Goal: Find specific page/section: Find specific page/section

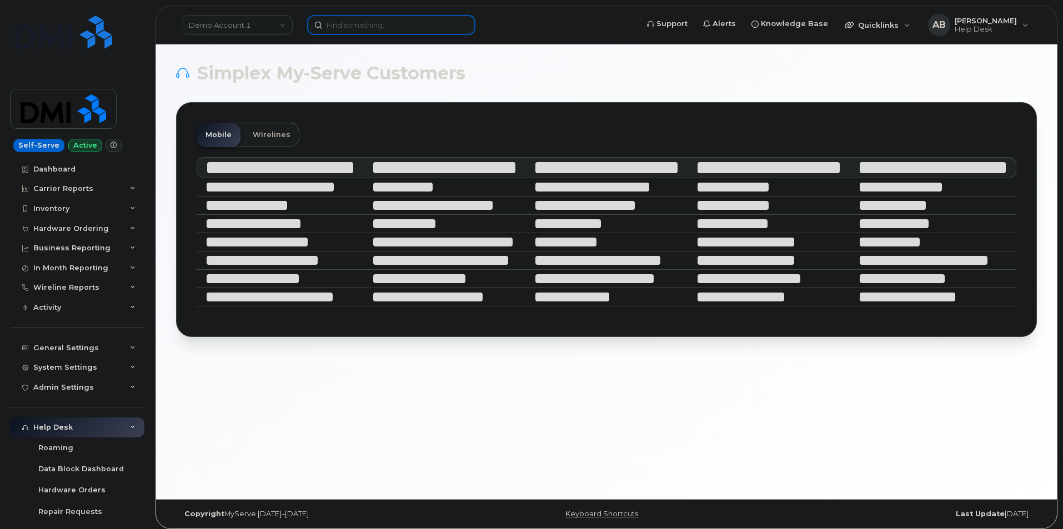
click at [365, 28] on input at bounding box center [391, 25] width 168 height 20
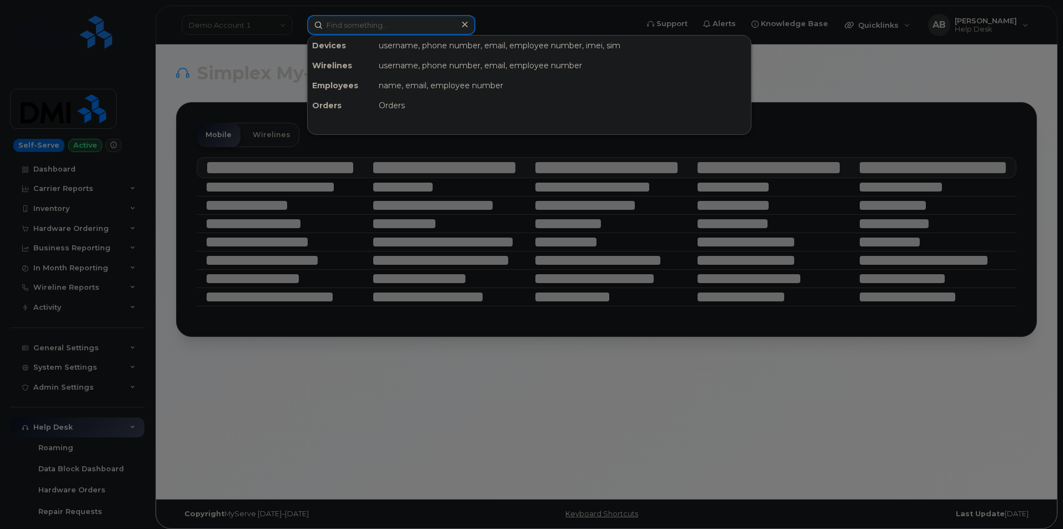
paste input "Thanks! [PERSON_NAME] Support Specialist, MMS [EMAIL_ADDRESS][DOMAIN_NAME] [STR…"
type input "Thanks! [PERSON_NAME] Support Specialist, MMS [EMAIL_ADDRESS][DOMAIN_NAME] [STR…"
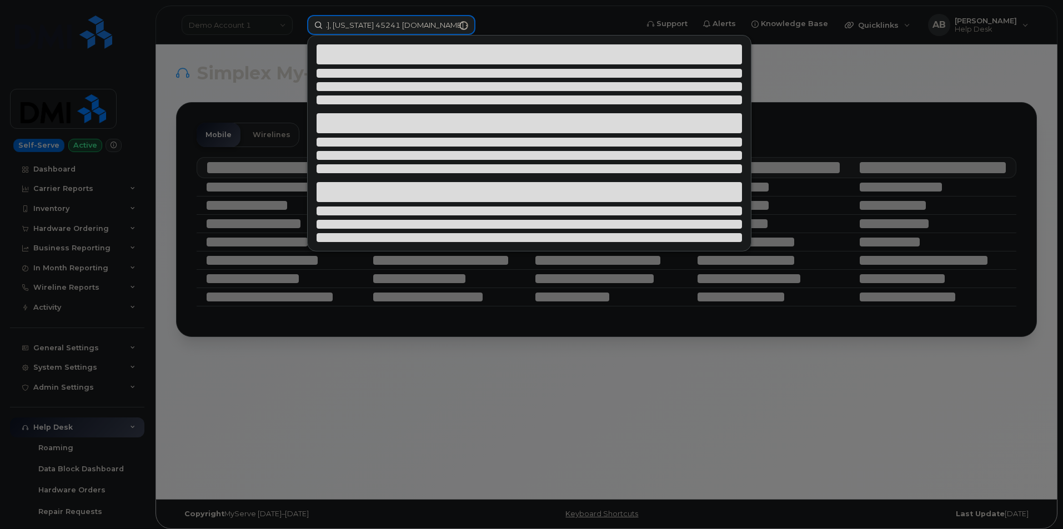
click at [466, 26] on input "Thanks! [PERSON_NAME] Support Specialist, MMS [EMAIL_ADDRESS][DOMAIN_NAME] [STR…" at bounding box center [391, 25] width 168 height 20
drag, startPoint x: 466, startPoint y: 26, endPoint x: 434, endPoint y: 22, distance: 33.0
click at [434, 22] on input "Thanks! [PERSON_NAME] Support Specialist, MMS [EMAIL_ADDRESS][DOMAIN_NAME] [STR…" at bounding box center [391, 25] width 168 height 20
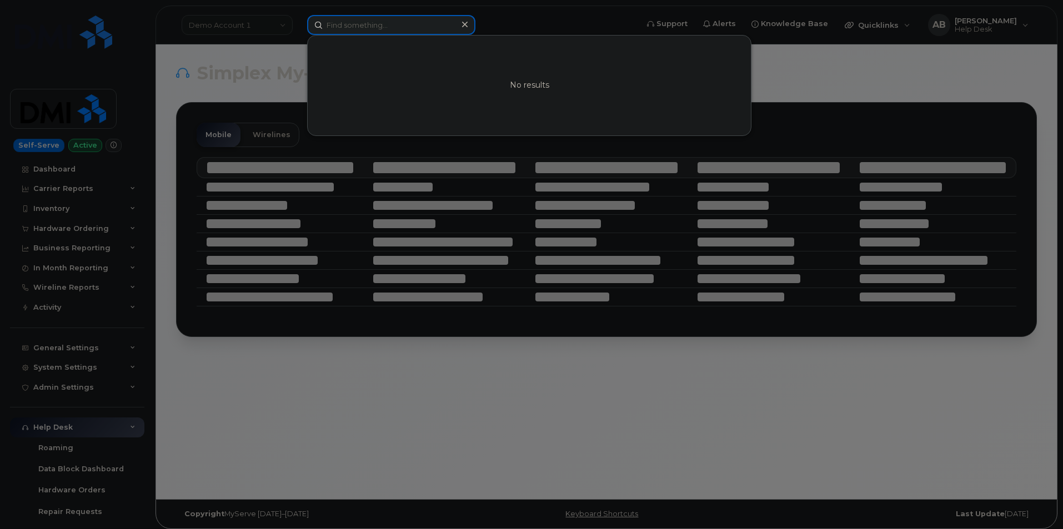
click at [354, 28] on input at bounding box center [391, 25] width 168 height 20
paste input "5712518689"
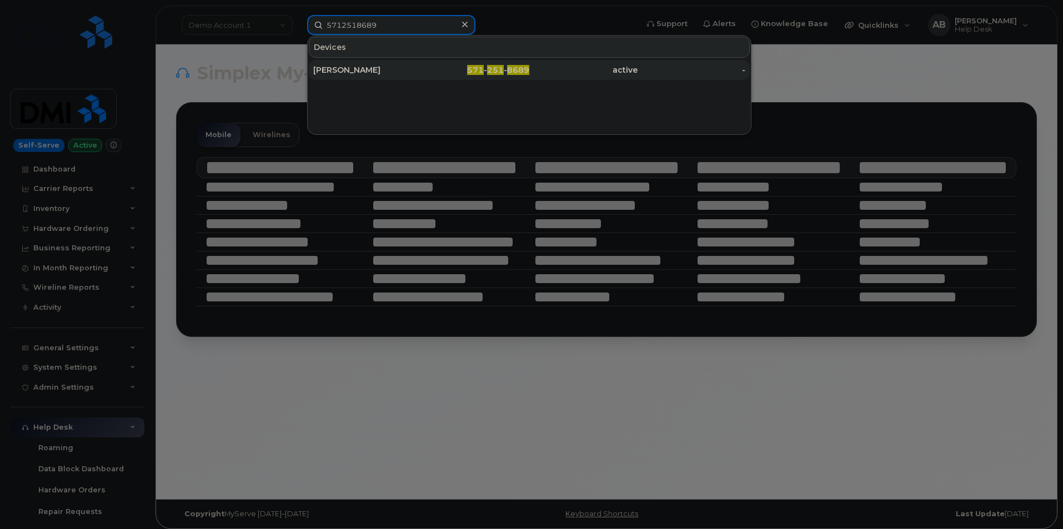
type input "5712518689"
click at [373, 66] on div "[PERSON_NAME]" at bounding box center [367, 69] width 108 height 11
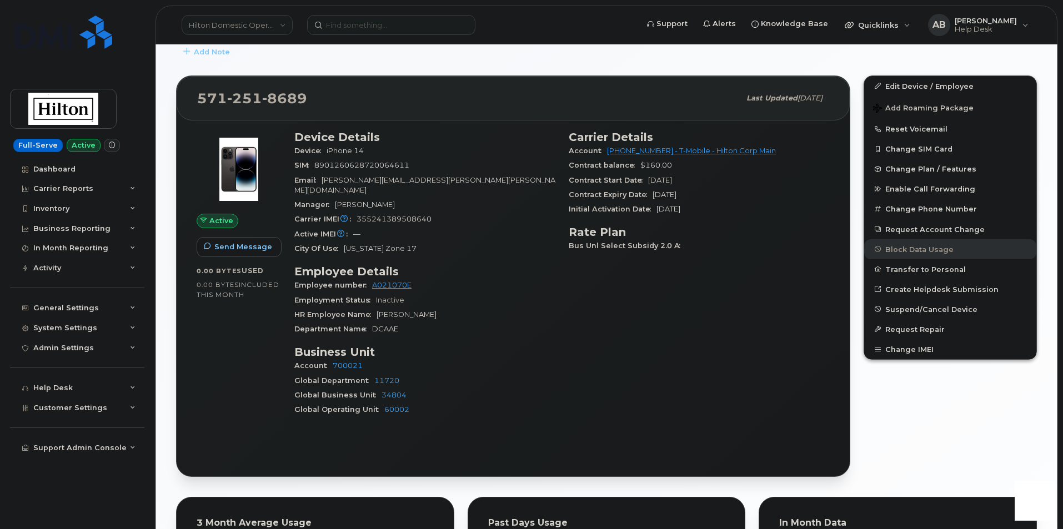
scroll to position [333, 0]
